Goal: Transaction & Acquisition: Purchase product/service

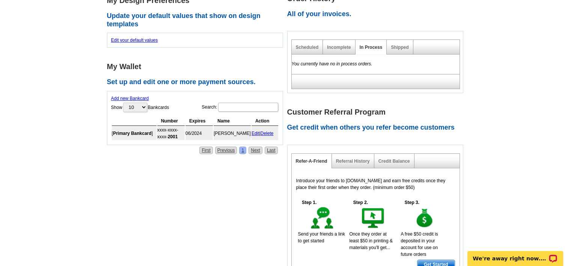
scroll to position [300, 0]
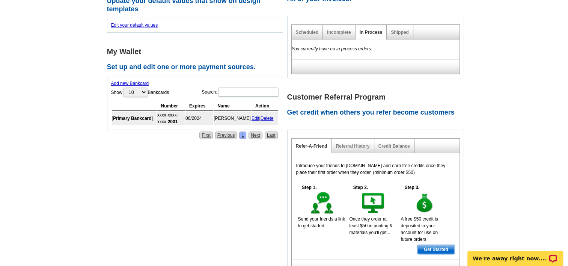
click at [270, 117] on link "Delete" at bounding box center [267, 118] width 13 height 5
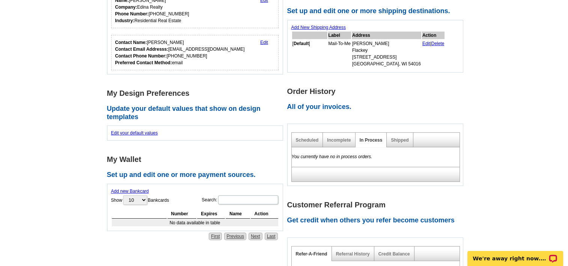
scroll to position [150, 0]
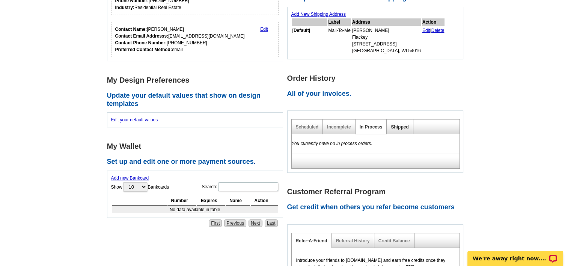
click at [400, 125] on link "Shipped" at bounding box center [400, 126] width 18 height 5
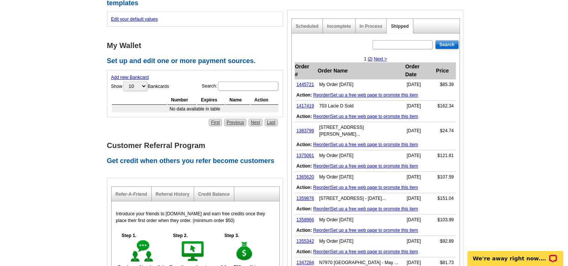
scroll to position [263, 0]
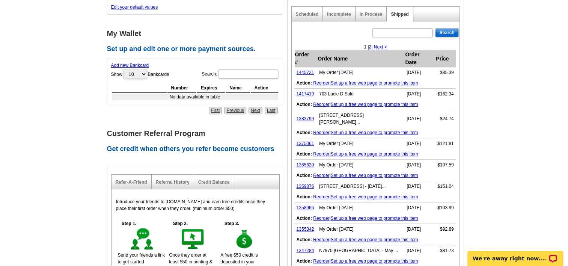
click at [318, 80] on link "Reorder" at bounding box center [321, 82] width 16 height 5
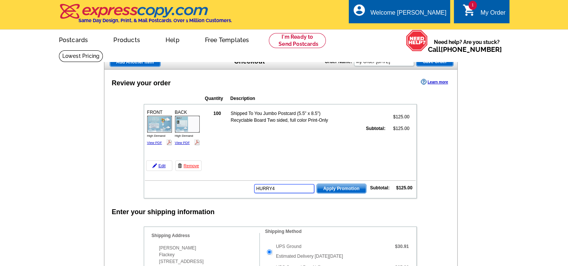
type input "HURRY40"
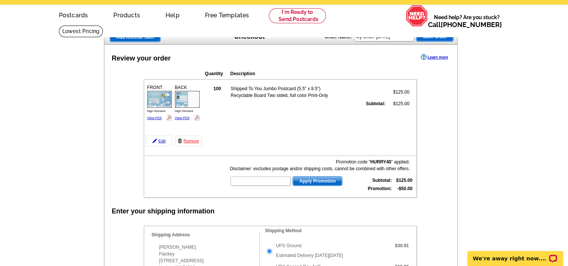
scroll to position [38, 0]
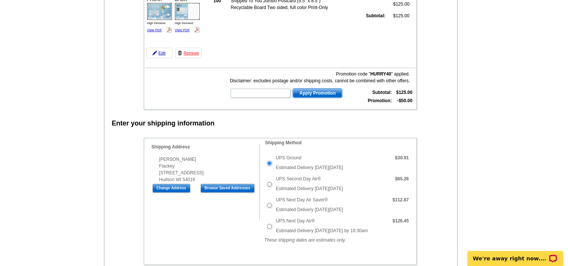
scroll to position [75, 0]
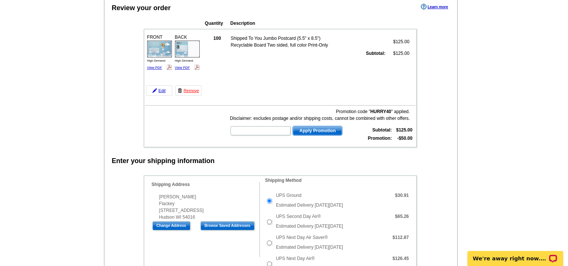
click at [154, 53] on img at bounding box center [159, 49] width 25 height 17
click at [190, 48] on img at bounding box center [187, 49] width 25 height 17
click at [160, 90] on link "Edit" at bounding box center [159, 90] width 26 height 11
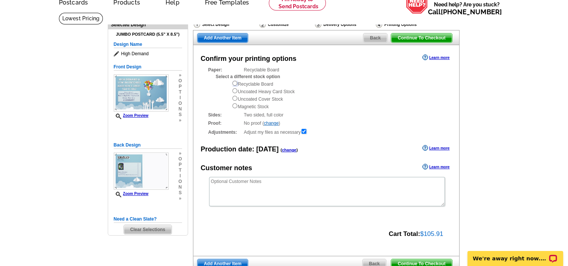
click at [235, 83] on input "radio" at bounding box center [234, 83] width 5 height 5
radio input "true"
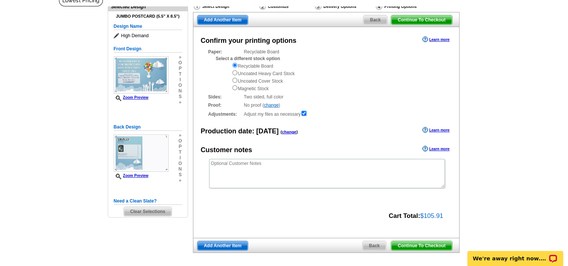
scroll to position [38, 0]
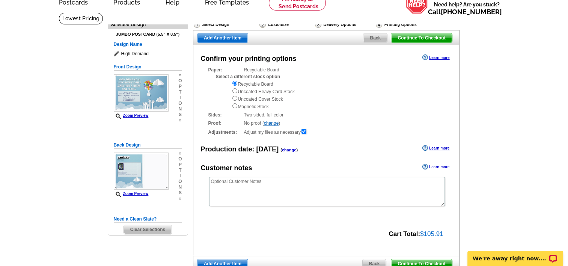
click at [379, 37] on span "Back" at bounding box center [376, 37] width 24 height 9
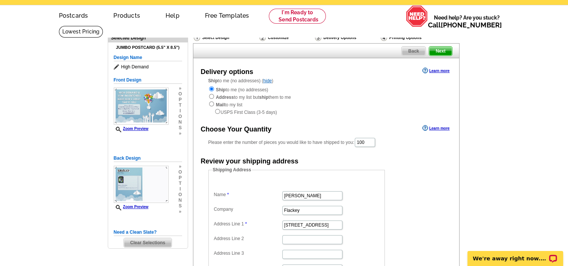
scroll to position [38, 0]
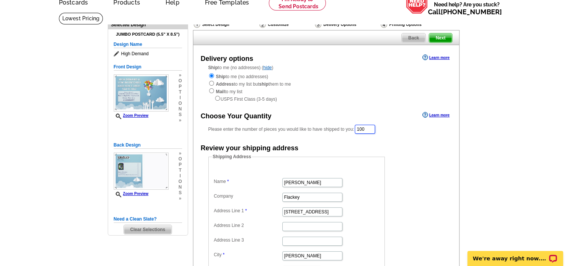
click at [375, 125] on input "100" at bounding box center [365, 129] width 20 height 9
type input "1"
type input "75"
click at [421, 161] on form "Shipping Address Name Dean Flackey Company Flackey Address Line 1 532 Old Highw…" at bounding box center [326, 227] width 236 height 146
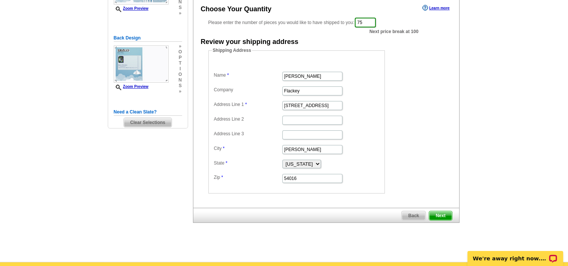
scroll to position [150, 0]
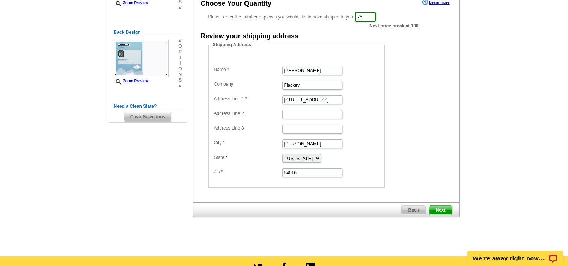
click at [439, 207] on span "Next" at bounding box center [440, 209] width 23 height 9
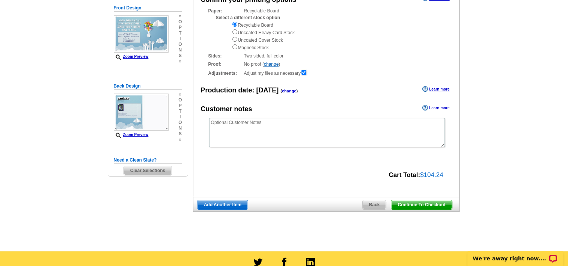
scroll to position [113, 0]
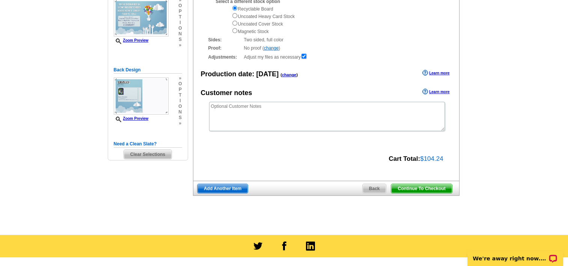
click at [428, 189] on span "Continue To Checkout" at bounding box center [421, 188] width 60 height 9
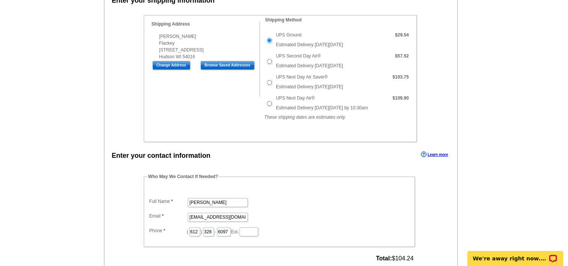
scroll to position [150, 0]
